Goal: Complete application form

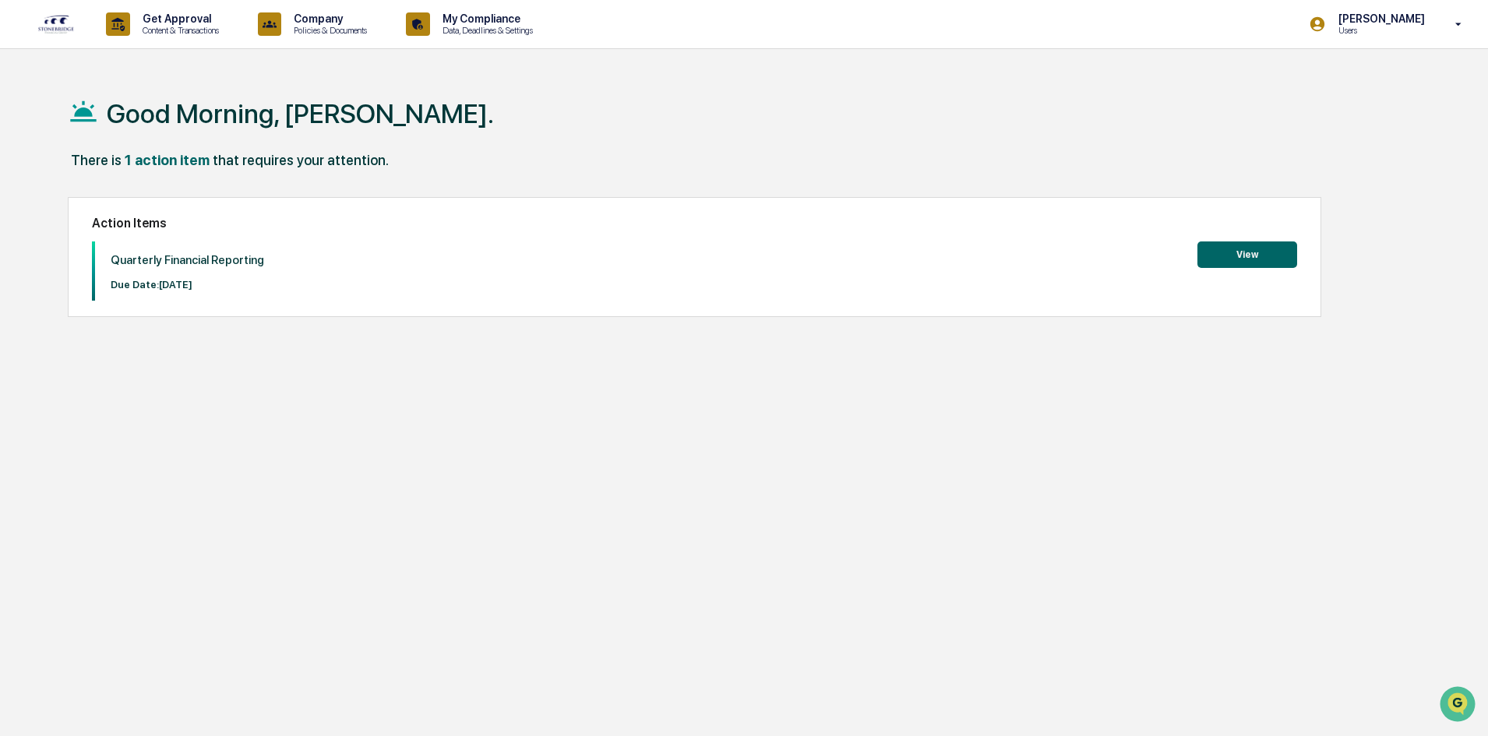
click at [1247, 248] on button "View" at bounding box center [1247, 255] width 100 height 26
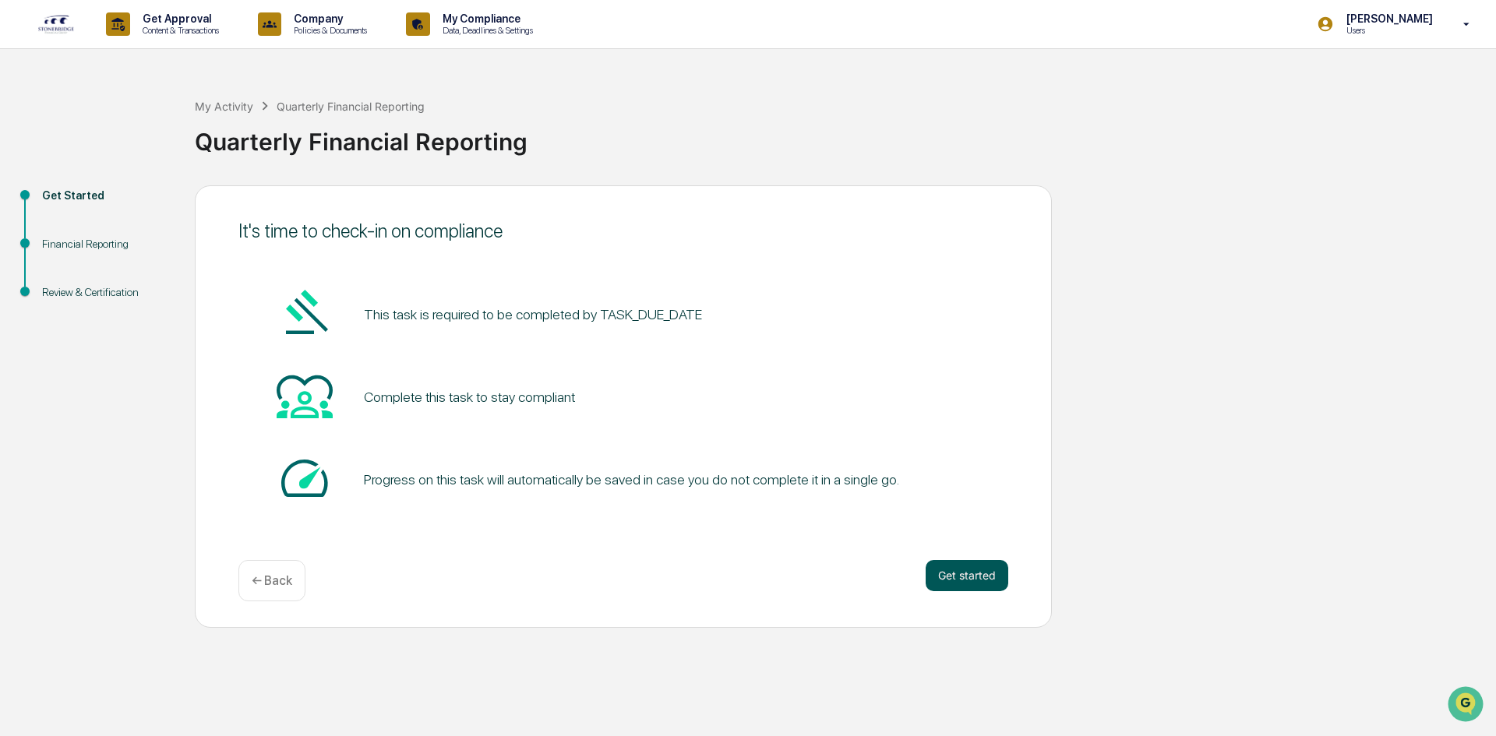
click at [977, 581] on button "Get started" at bounding box center [967, 575] width 83 height 31
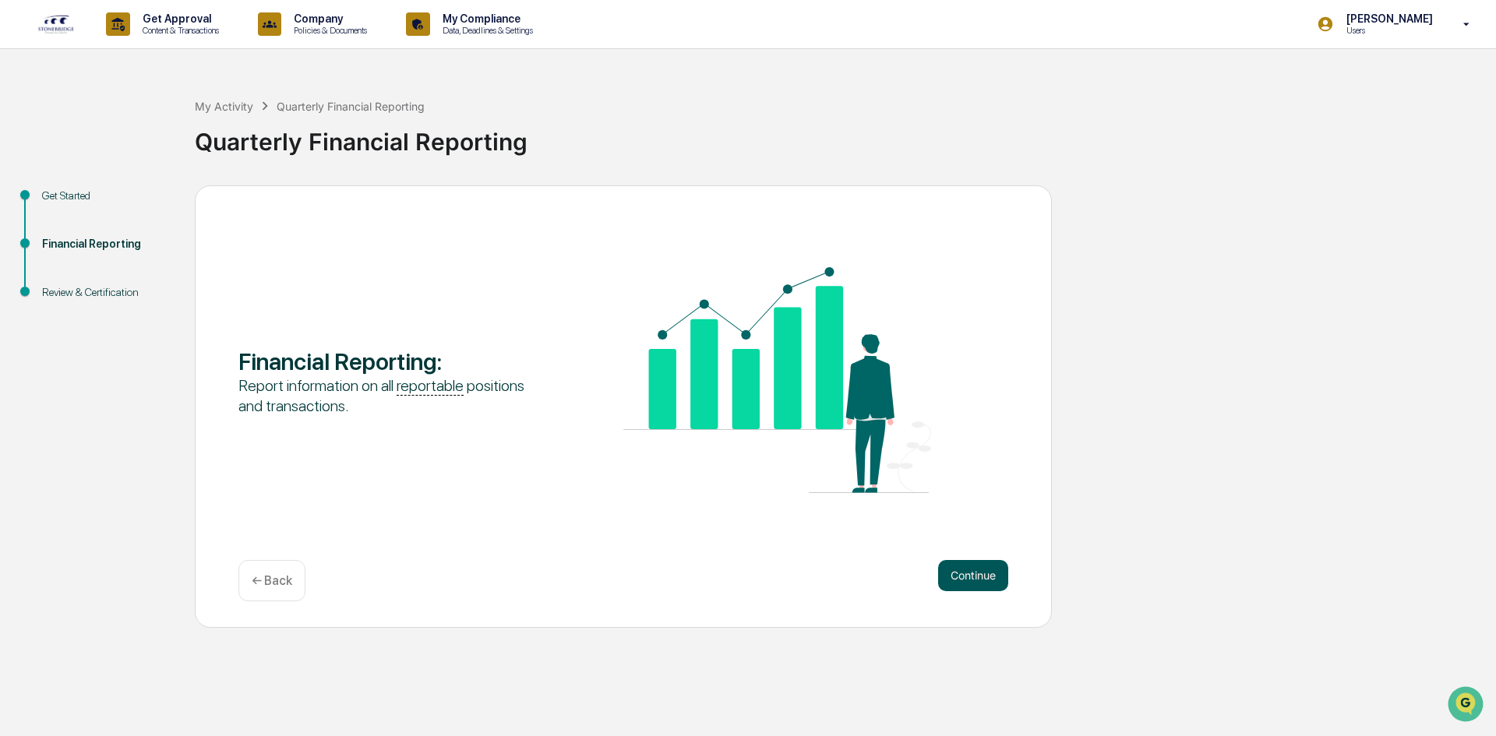
click at [976, 582] on button "Continue" at bounding box center [973, 575] width 70 height 31
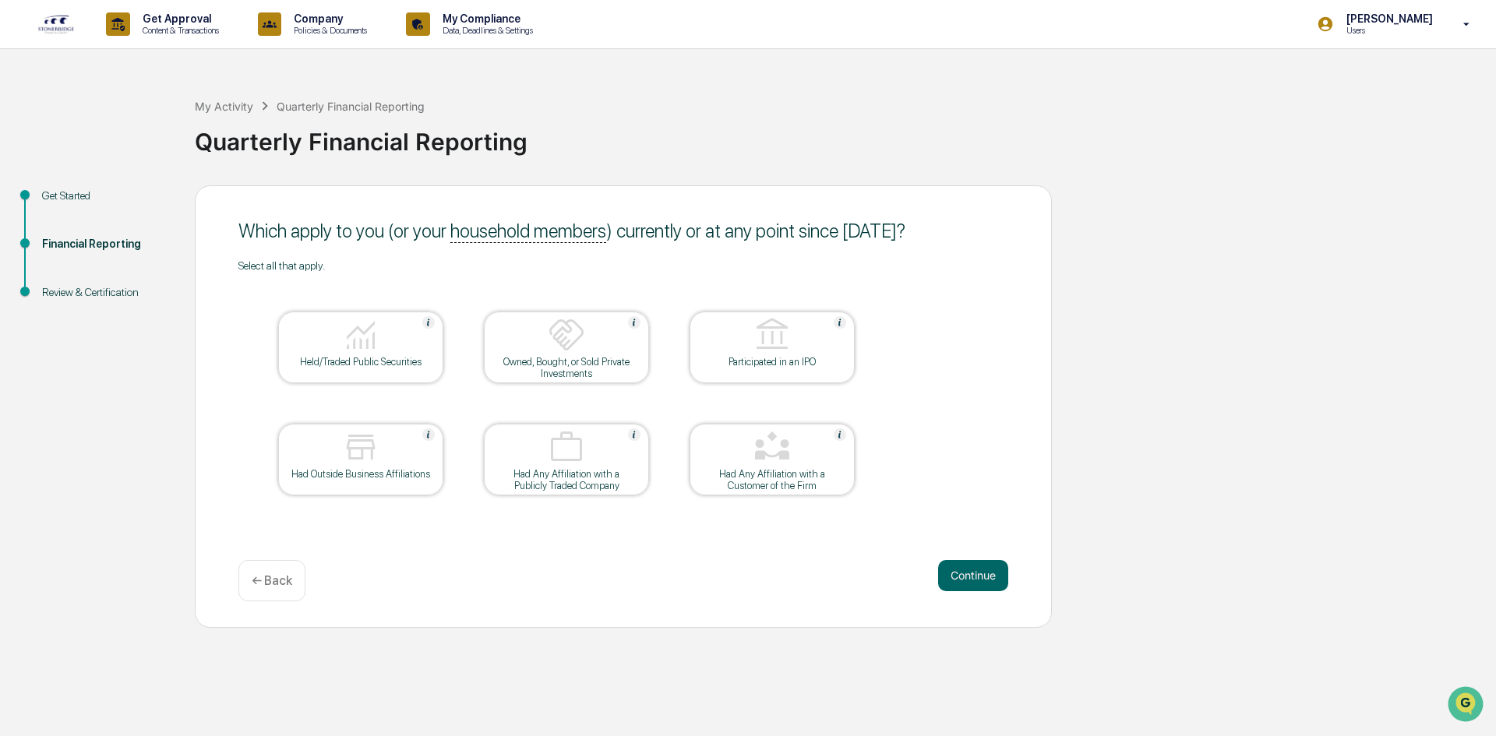
click at [337, 348] on div at bounding box center [361, 336] width 156 height 40
click at [385, 465] on div at bounding box center [361, 448] width 156 height 40
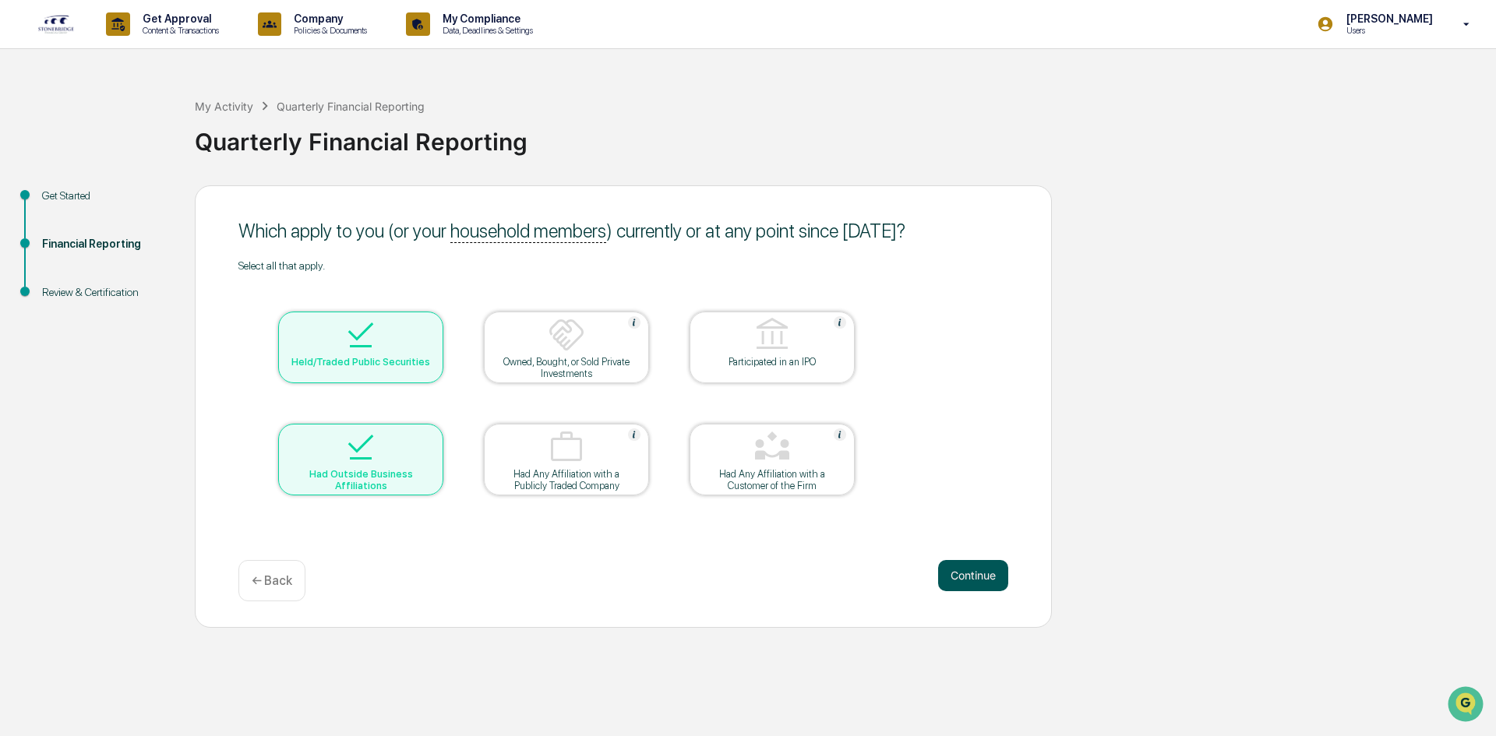
click at [989, 574] on button "Continue" at bounding box center [973, 575] width 70 height 31
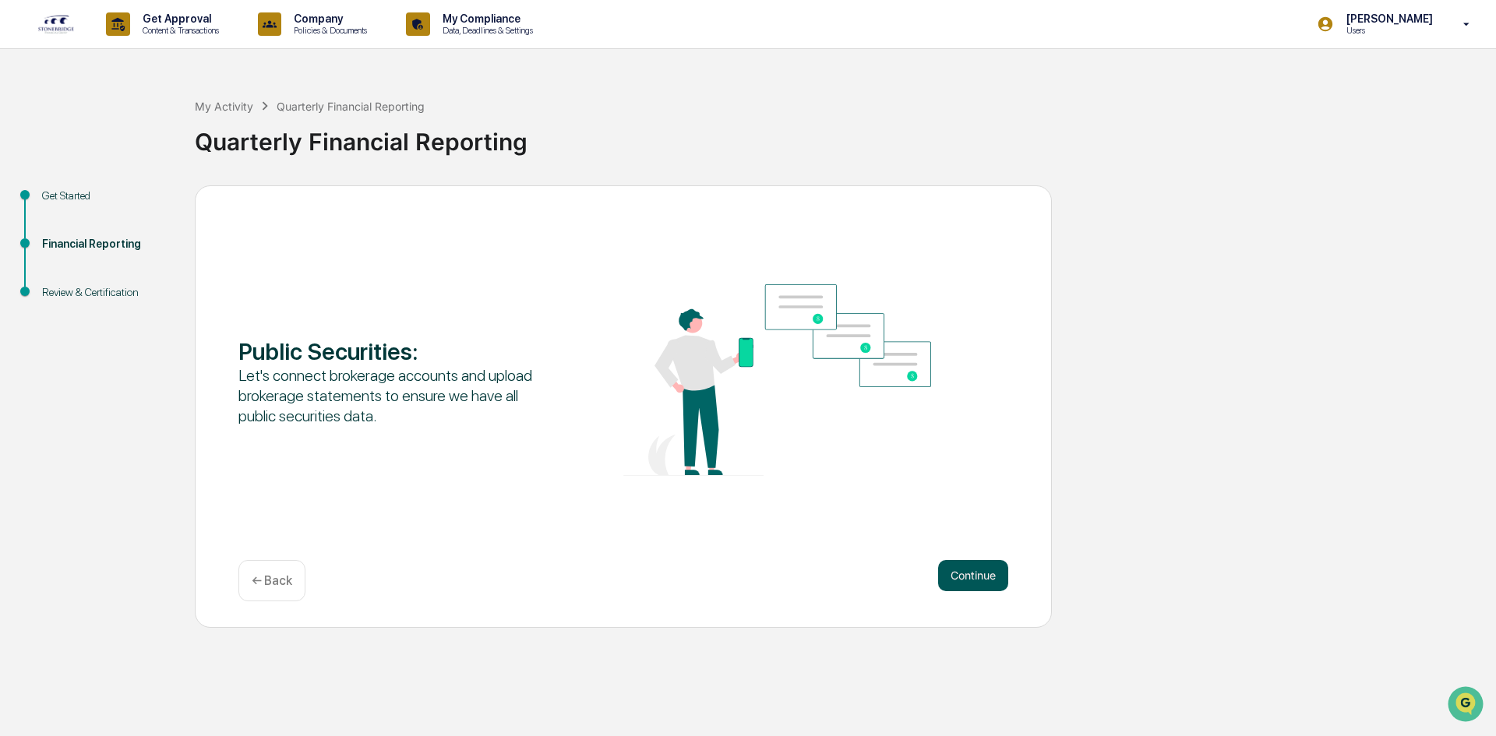
click at [970, 567] on button "Continue" at bounding box center [973, 575] width 70 height 31
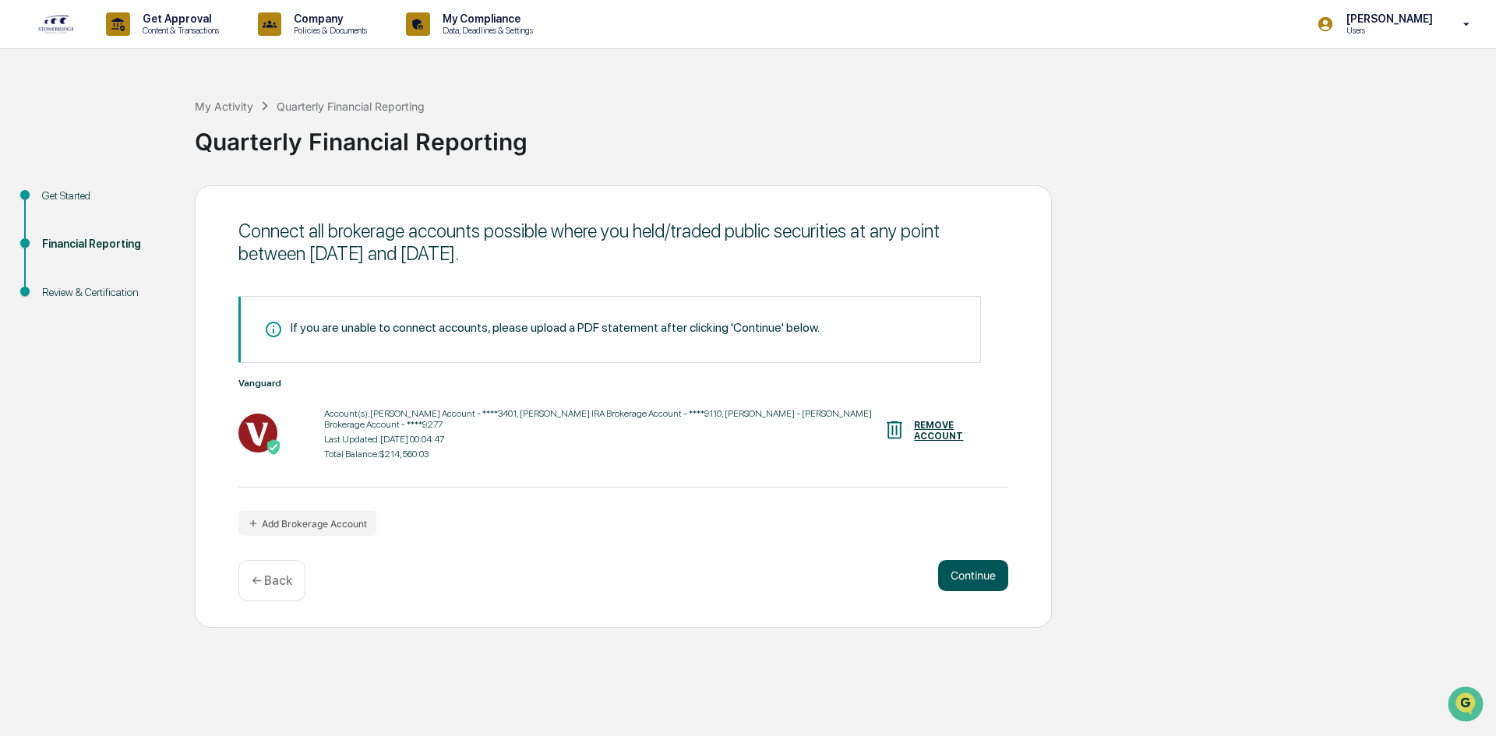
click at [986, 578] on button "Continue" at bounding box center [973, 575] width 70 height 31
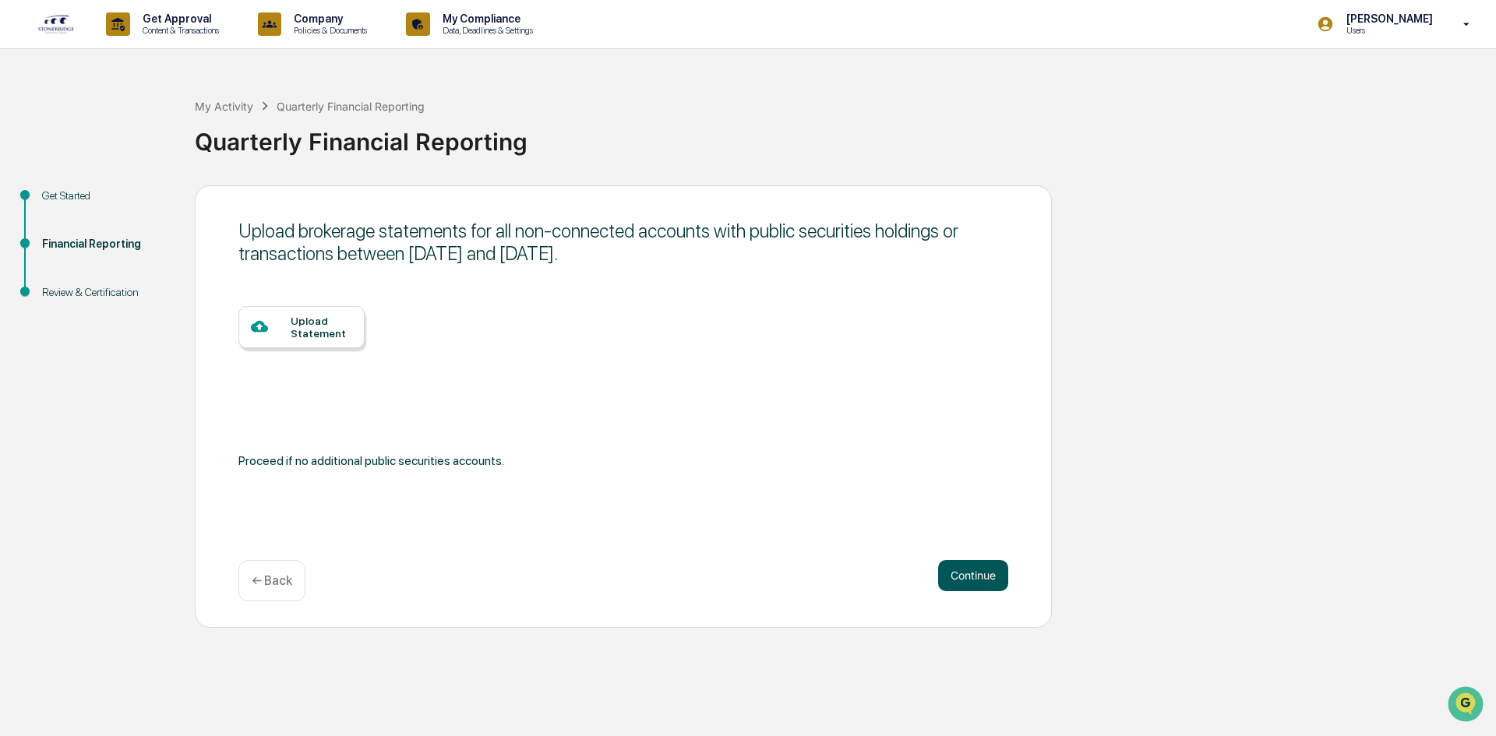
click at [986, 578] on button "Continue" at bounding box center [973, 575] width 70 height 31
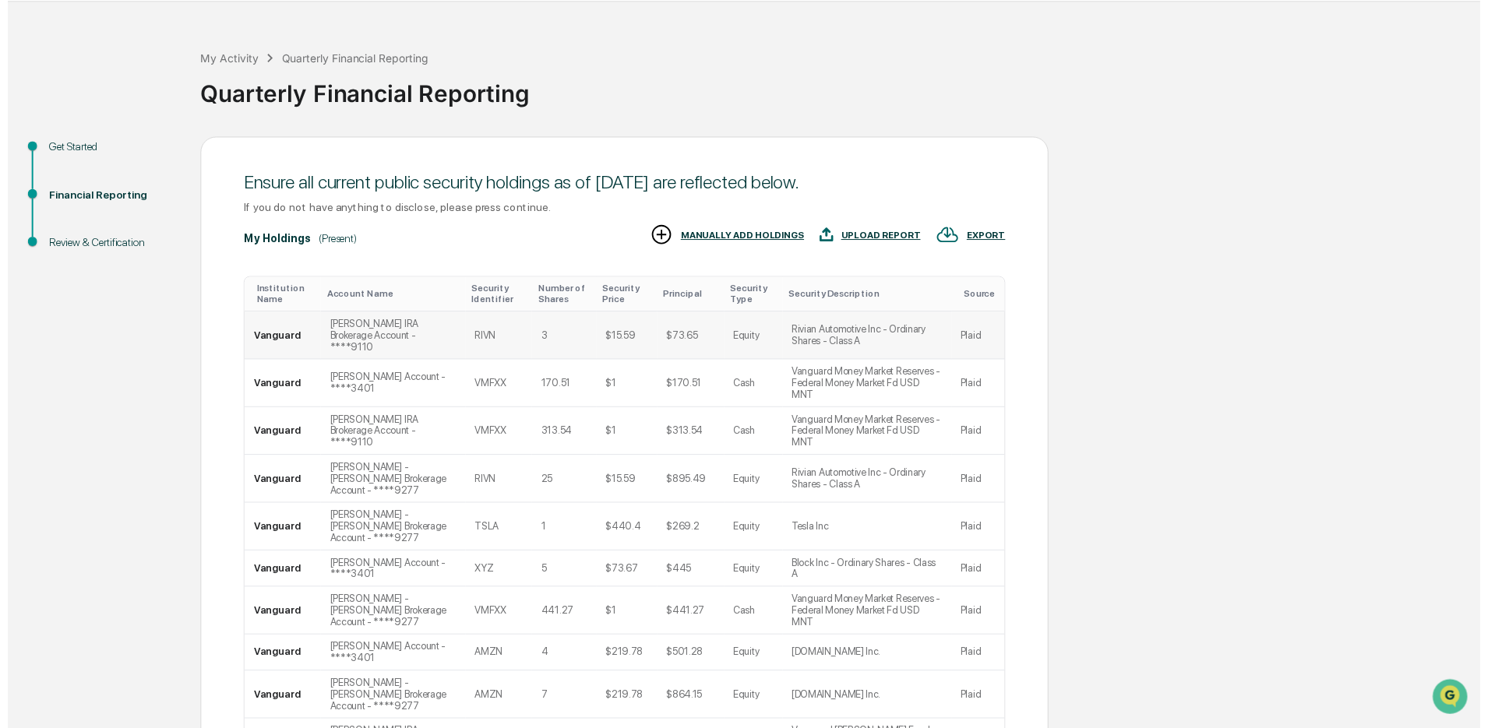
scroll to position [210, 0]
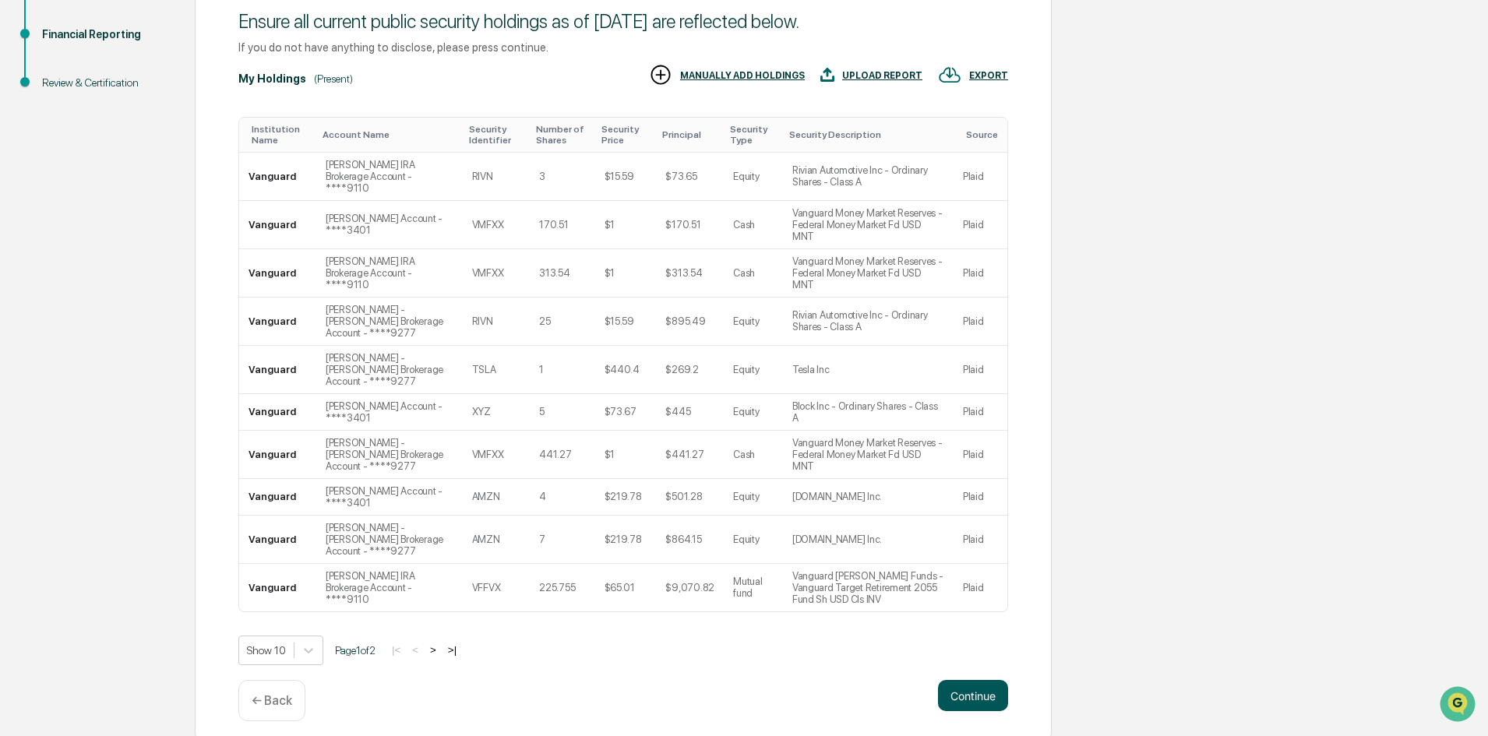
click at [985, 680] on button "Continue" at bounding box center [973, 695] width 70 height 31
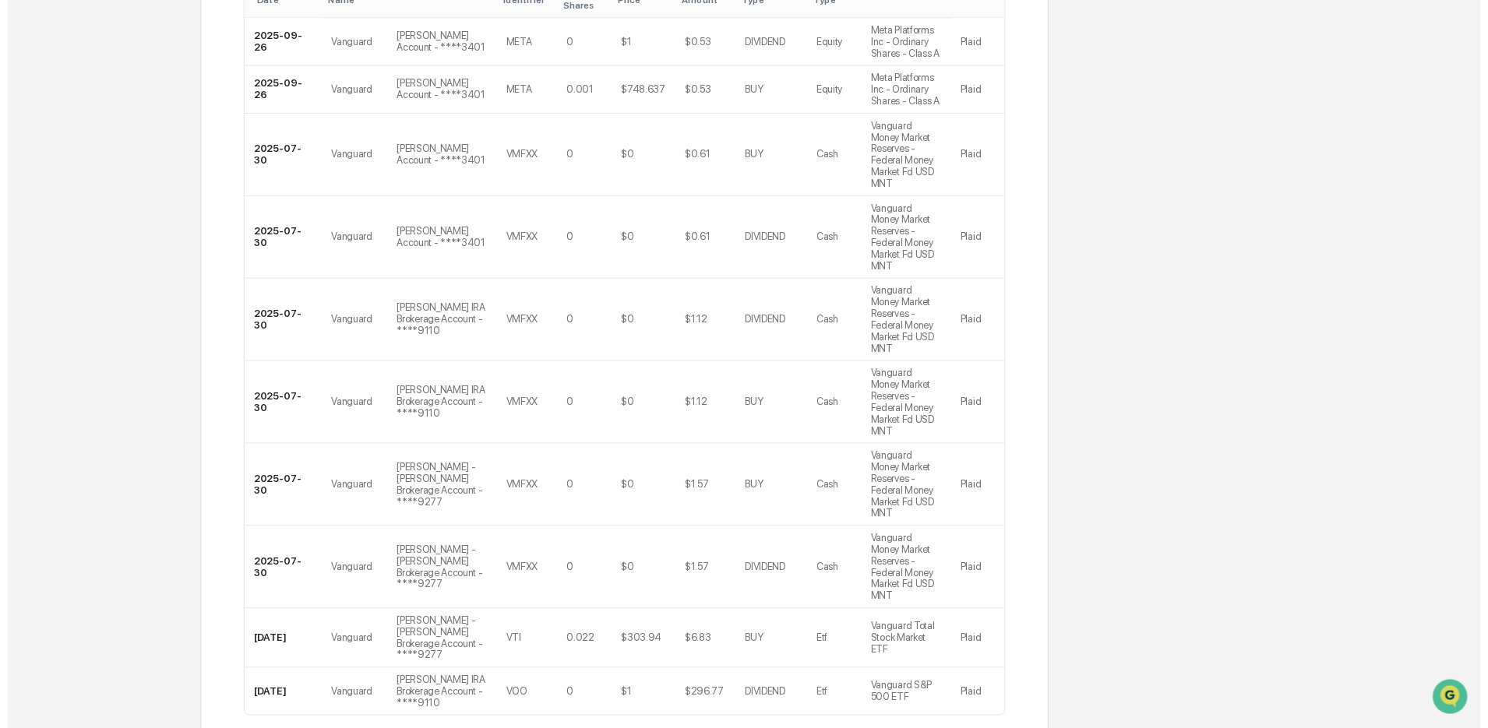
scroll to position [338, 0]
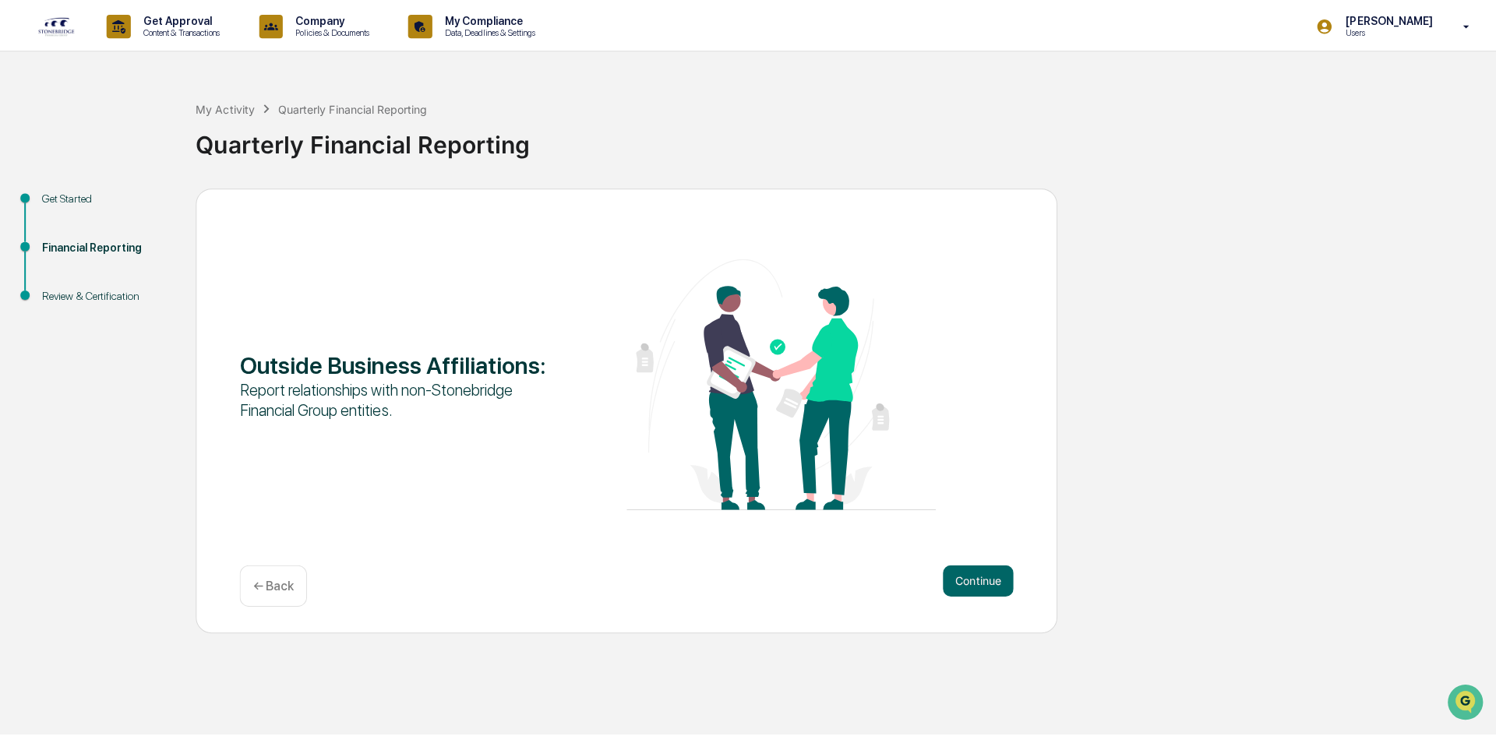
scroll to position [0, 0]
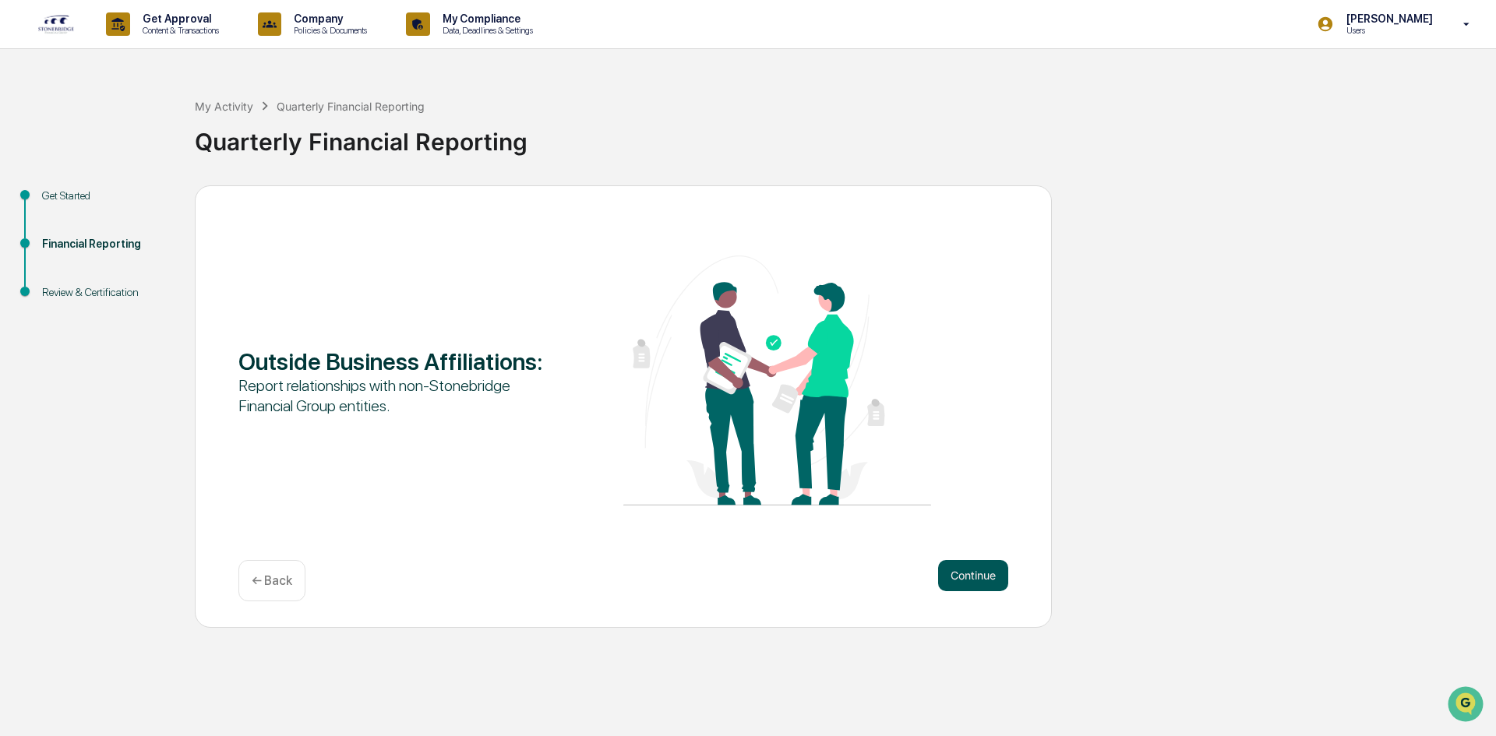
click at [964, 578] on button "Continue" at bounding box center [973, 575] width 70 height 31
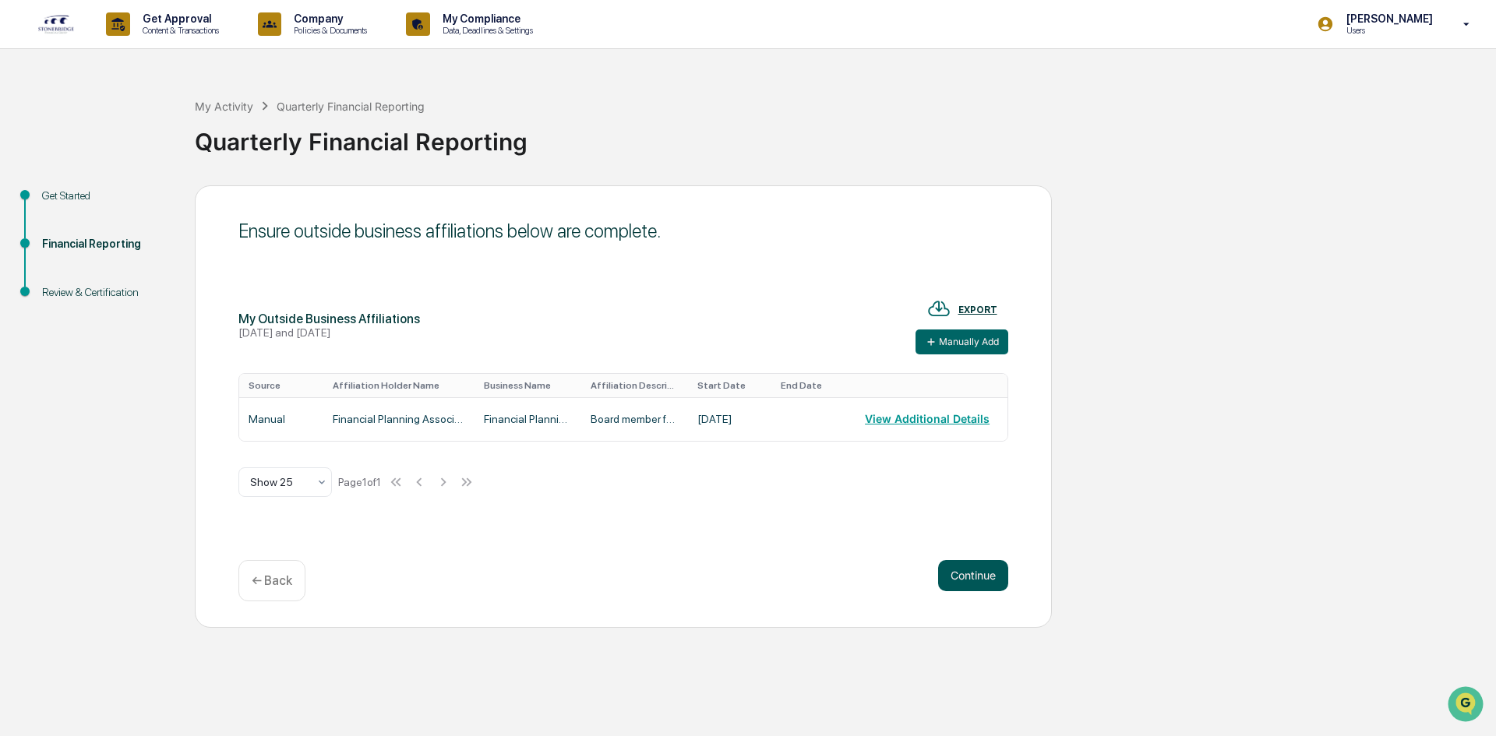
click at [985, 569] on button "Continue" at bounding box center [973, 575] width 70 height 31
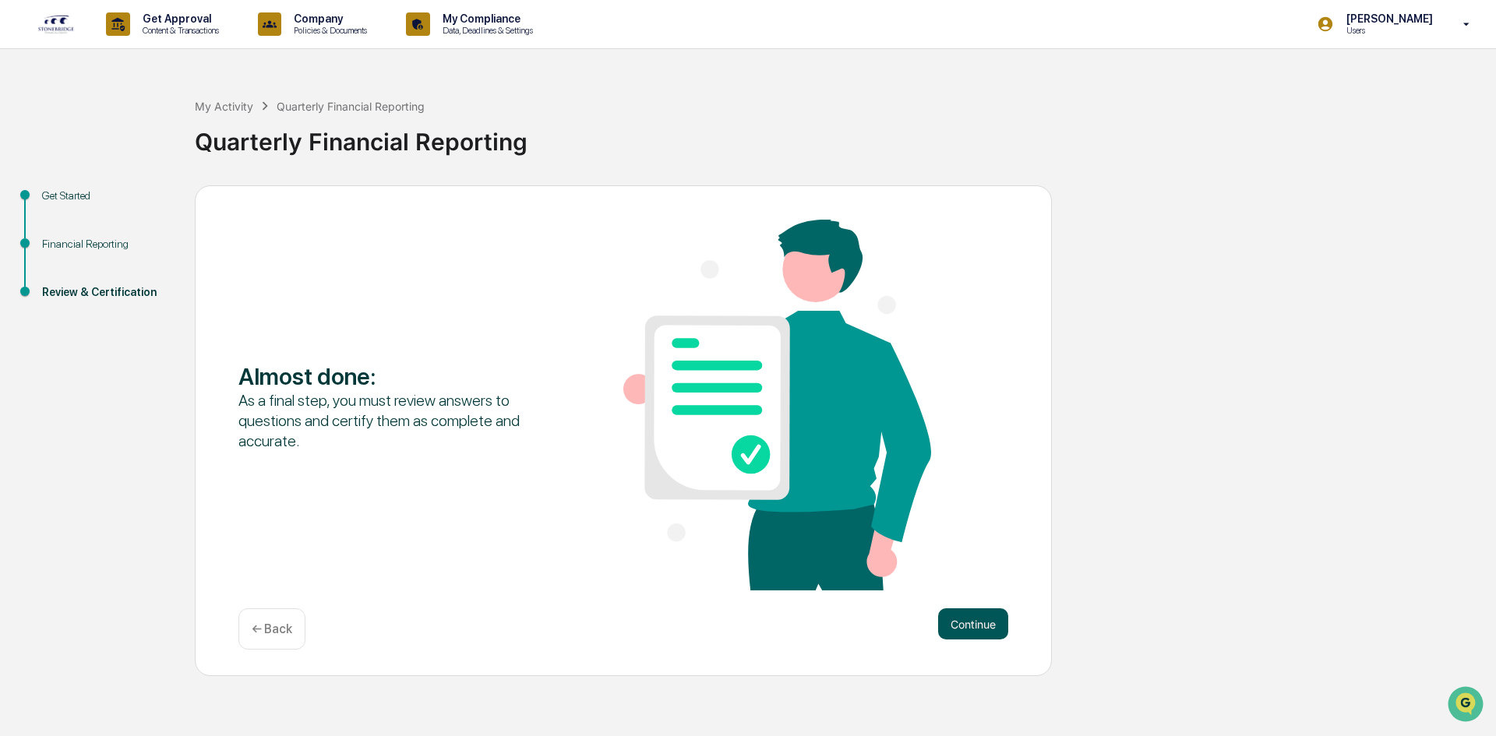
click at [974, 629] on button "Continue" at bounding box center [973, 623] width 70 height 31
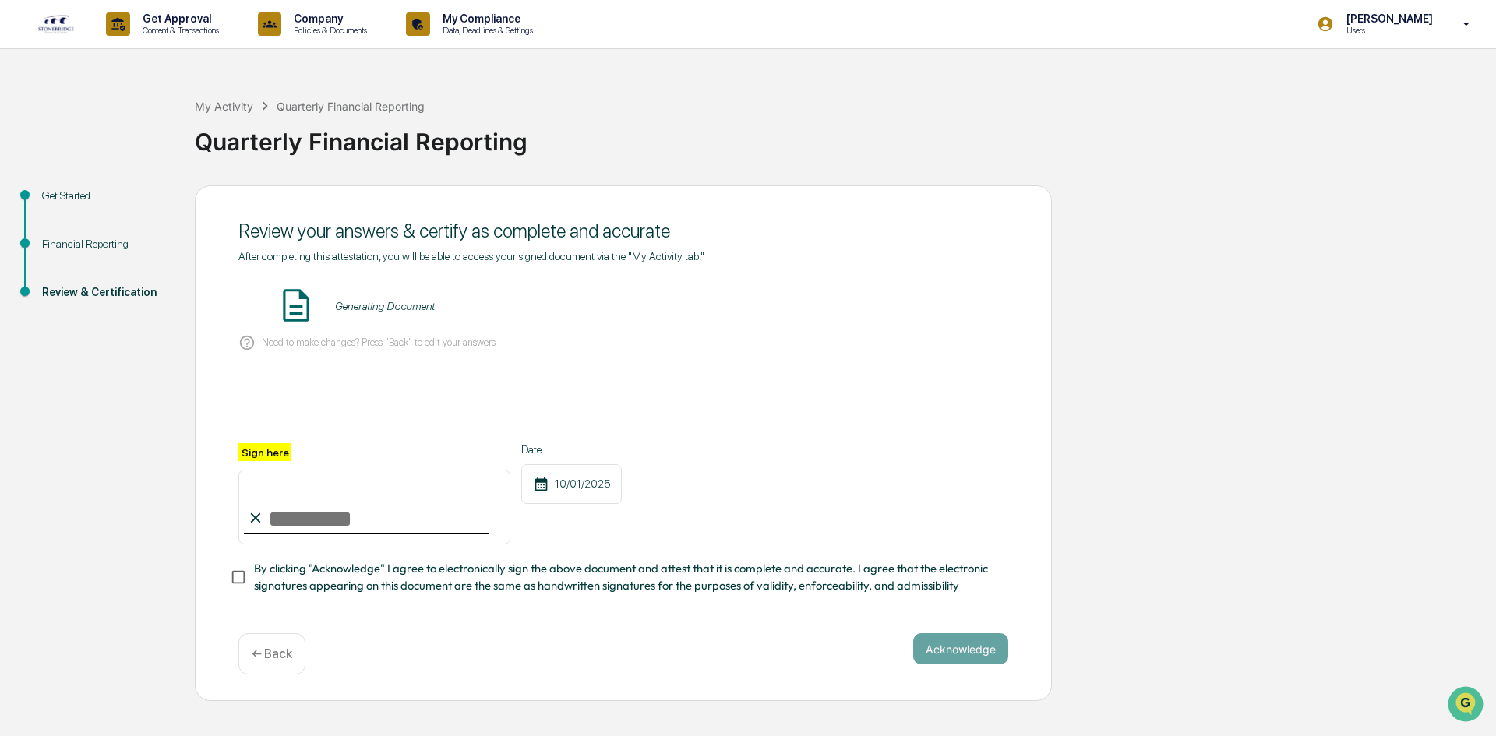
click at [421, 531] on input "Sign here" at bounding box center [374, 507] width 272 height 75
type input "**********"
click at [892, 499] on div "**********" at bounding box center [623, 493] width 770 height 101
click at [947, 654] on button "Acknowledge" at bounding box center [960, 648] width 95 height 31
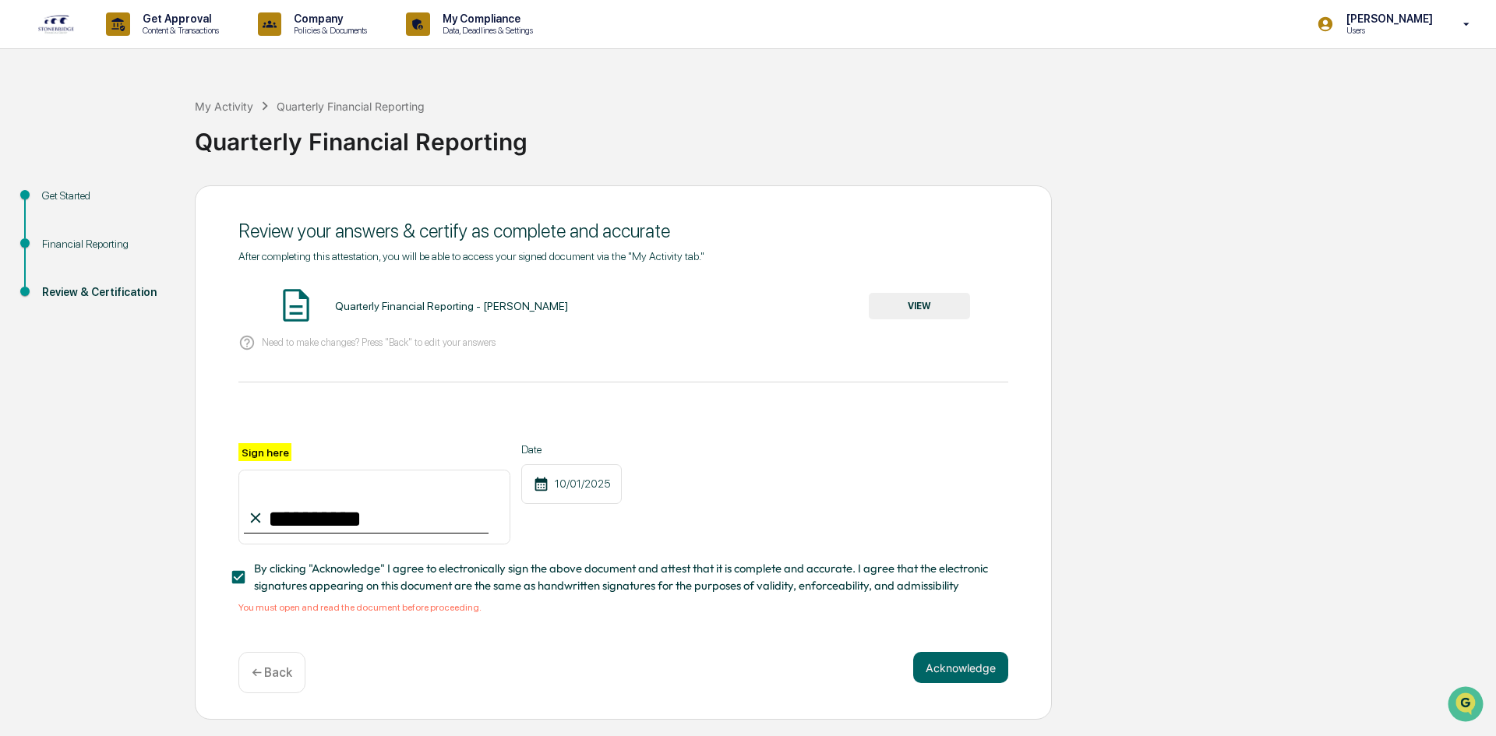
click at [908, 298] on button "VIEW" at bounding box center [919, 306] width 101 height 26
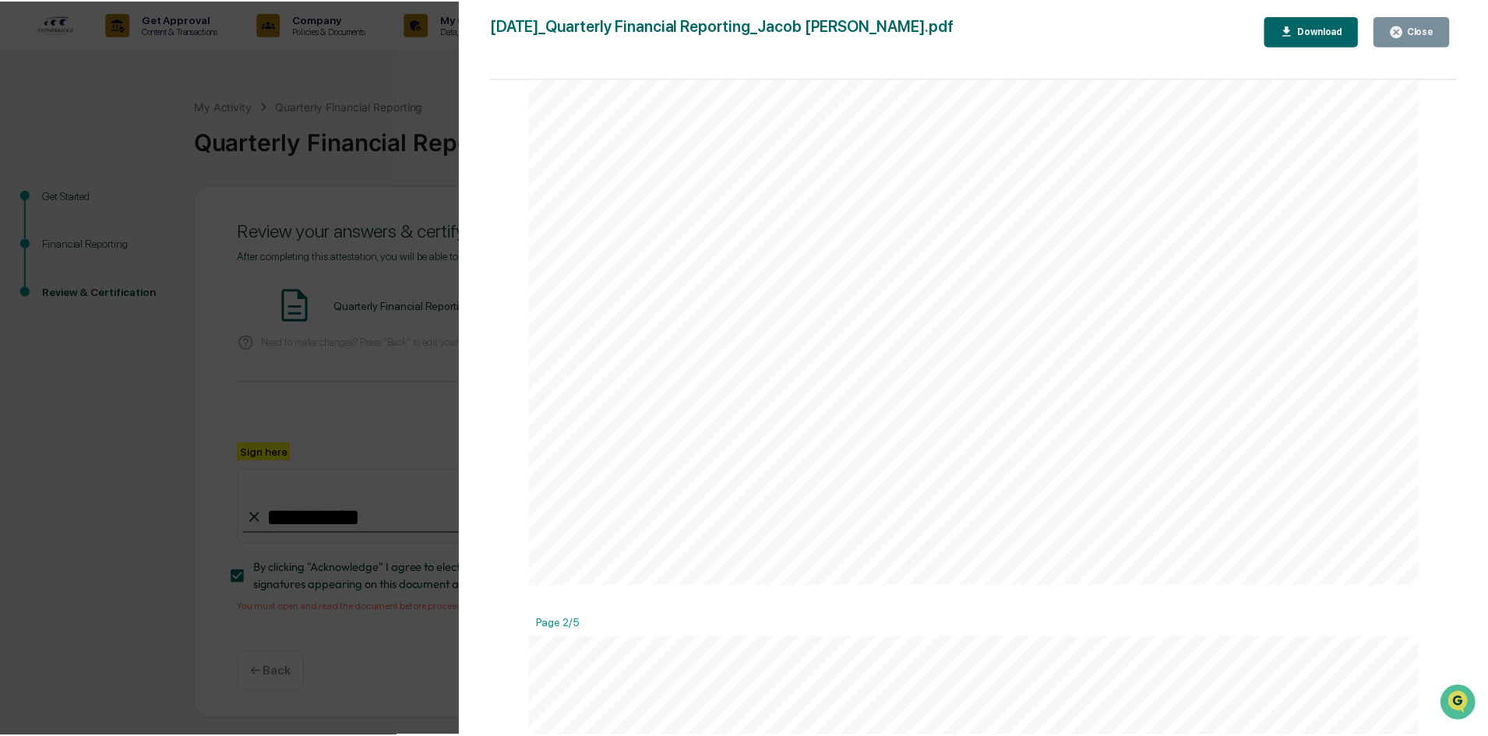
scroll to position [5906, 0]
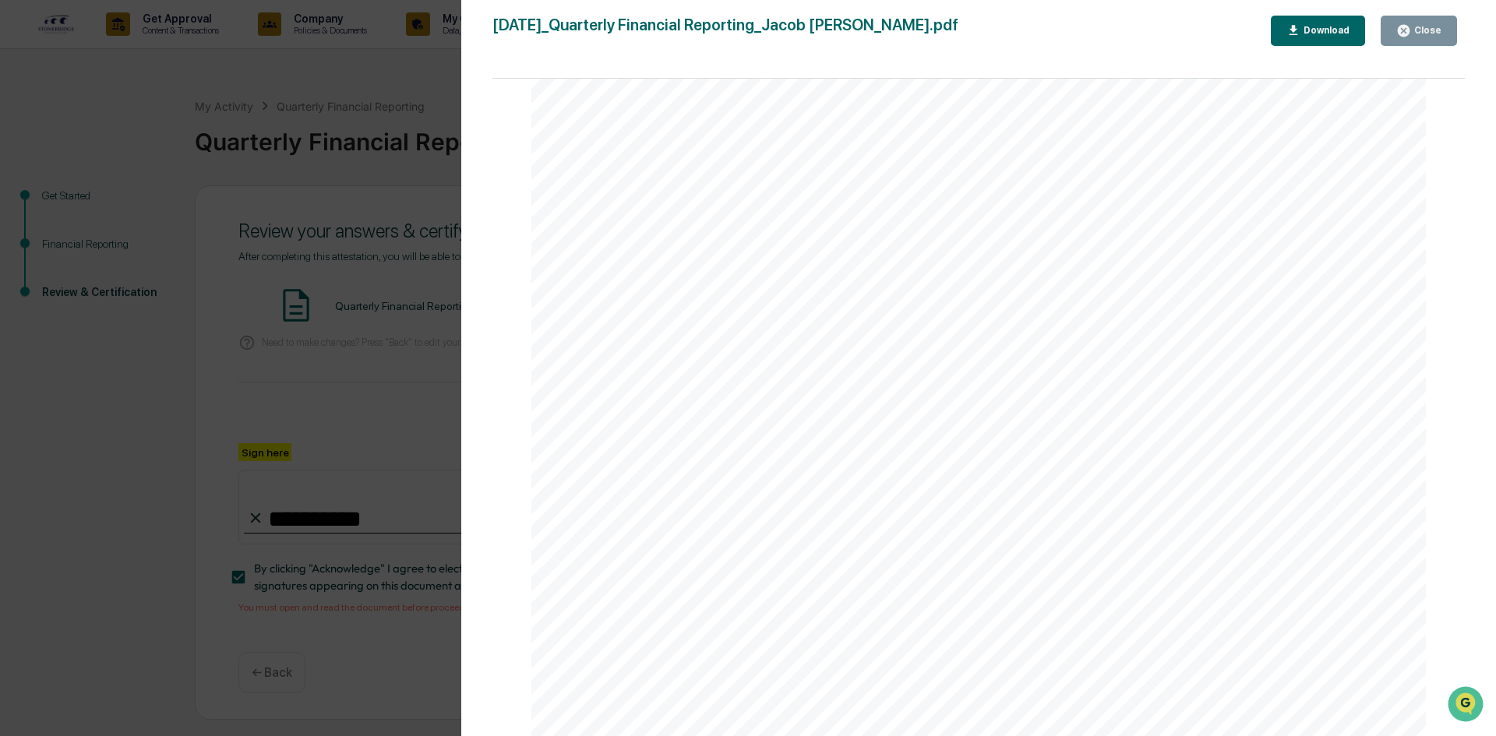
drag, startPoint x: 1185, startPoint y: 353, endPoint x: 1201, endPoint y: 757, distance: 404.6
click at [1413, 33] on div "Close" at bounding box center [1418, 30] width 45 height 15
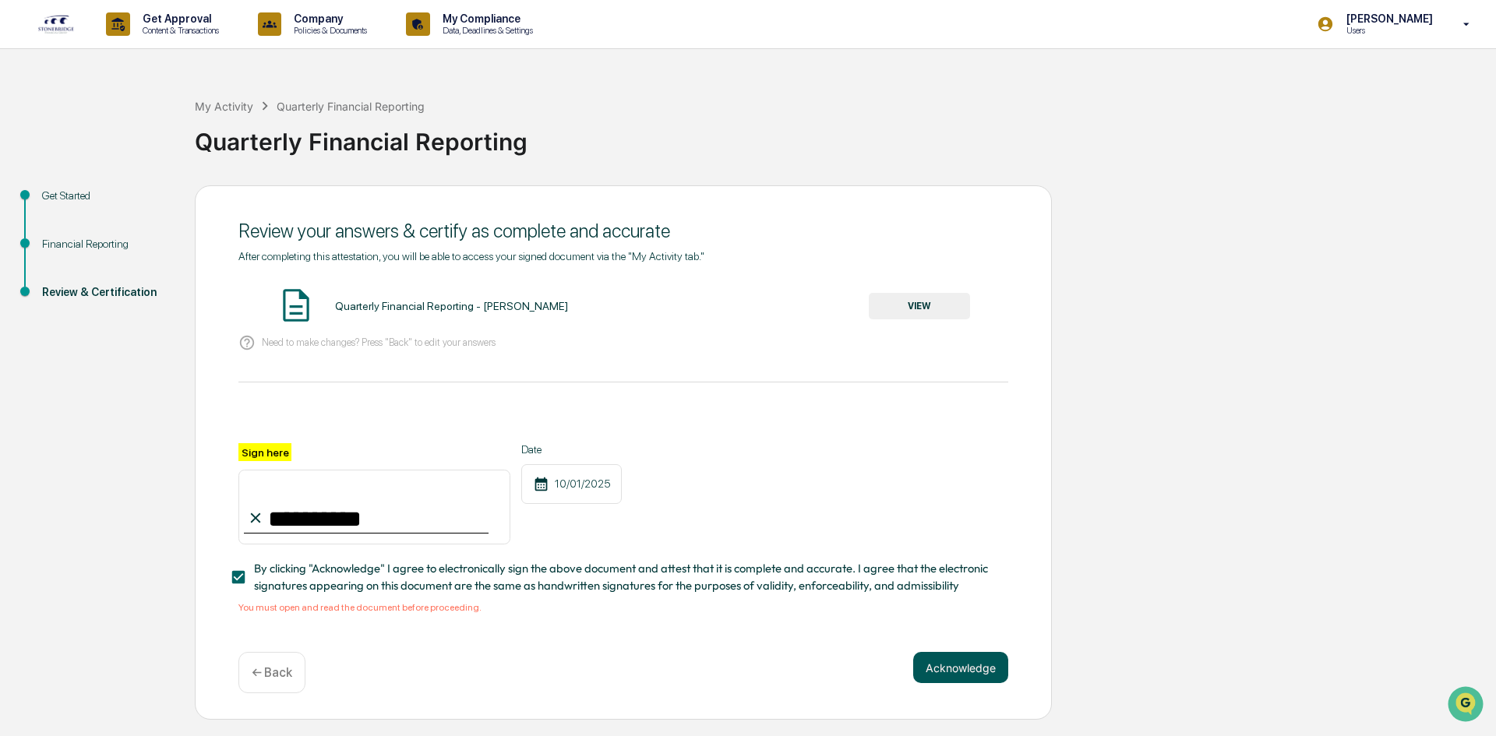
click at [943, 671] on button "Acknowledge" at bounding box center [960, 667] width 95 height 31
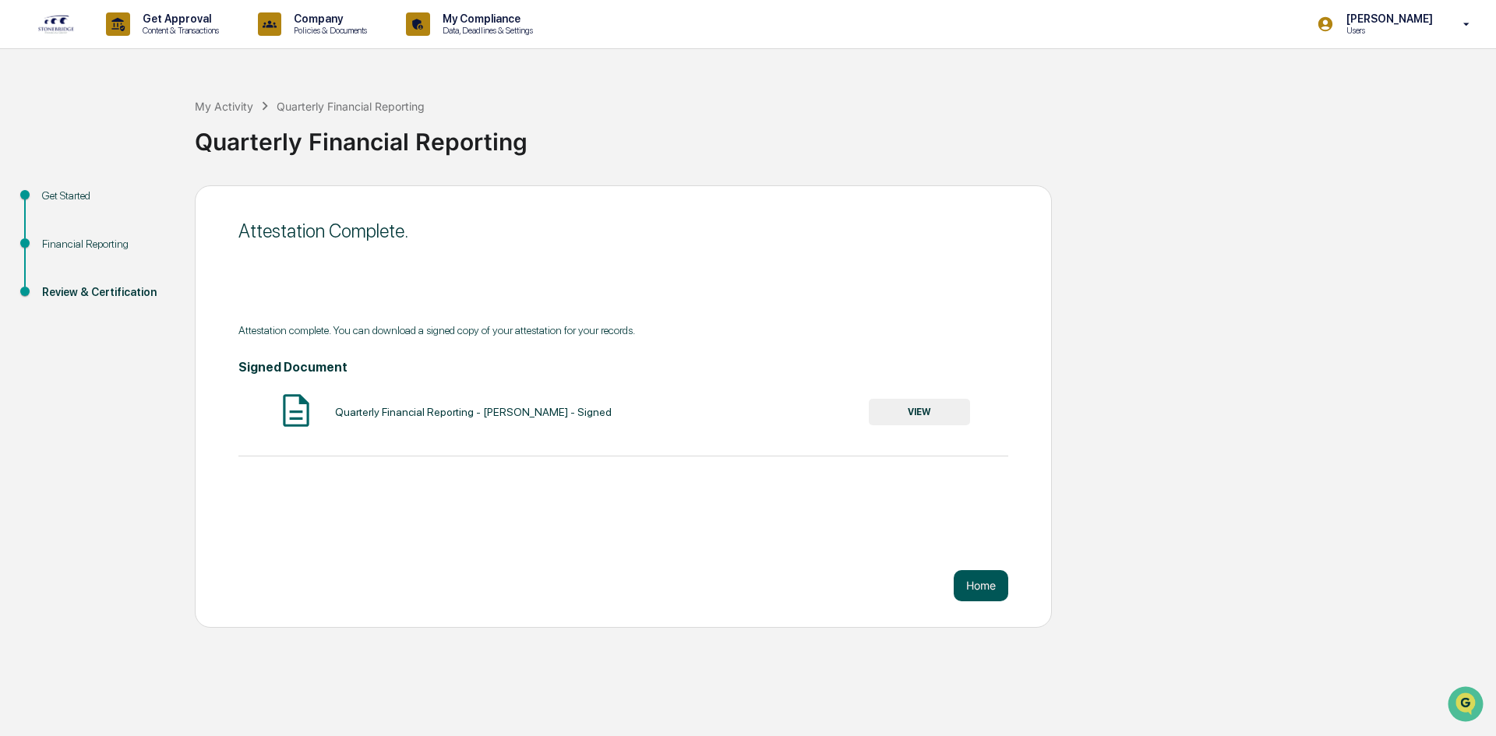
click at [976, 588] on button "Home" at bounding box center [981, 585] width 55 height 31
